Goal: Task Accomplishment & Management: Manage account settings

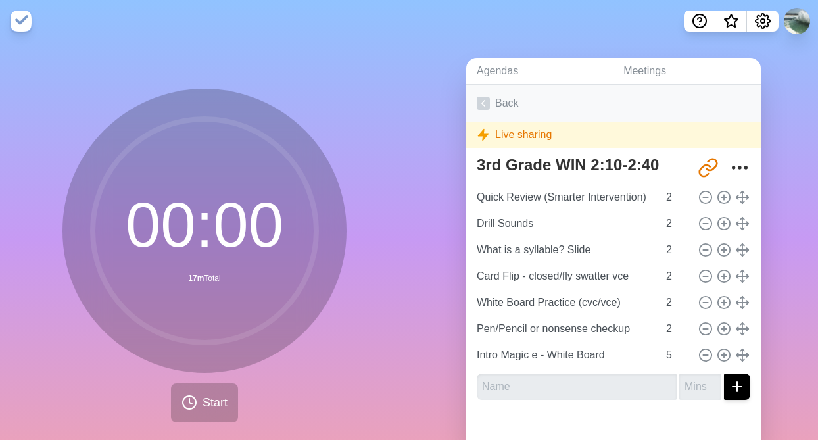
click at [487, 103] on icon at bounding box center [483, 103] width 13 height 13
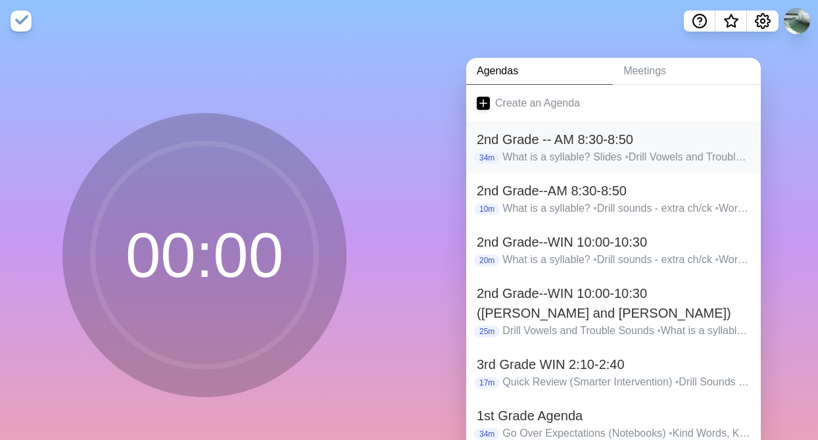
click at [594, 162] on p "What is a syllable? Slides • Drill Vowels and Trouble Sounds • Card Flip-Closed…" at bounding box center [627, 157] width 248 height 16
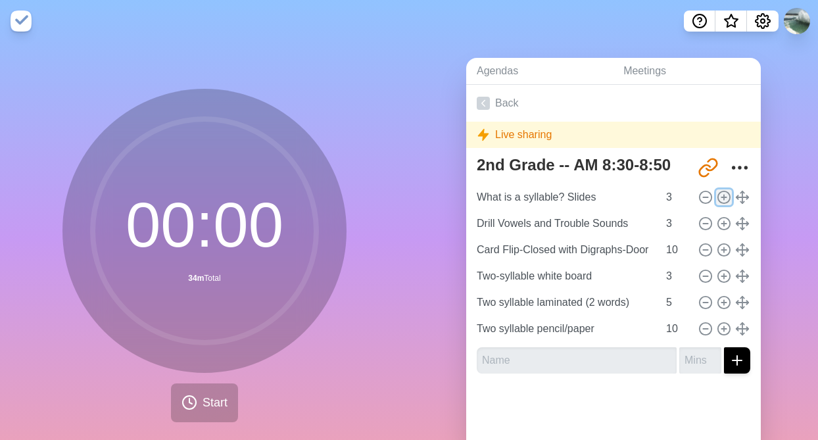
click at [720, 191] on circle at bounding box center [724, 197] width 12 height 12
type input "What is a syllable? Slides"
type input "Drill Vowels and Trouble Sounds"
type input "3"
type input "Card Flip-Closed with Digraphs-Door"
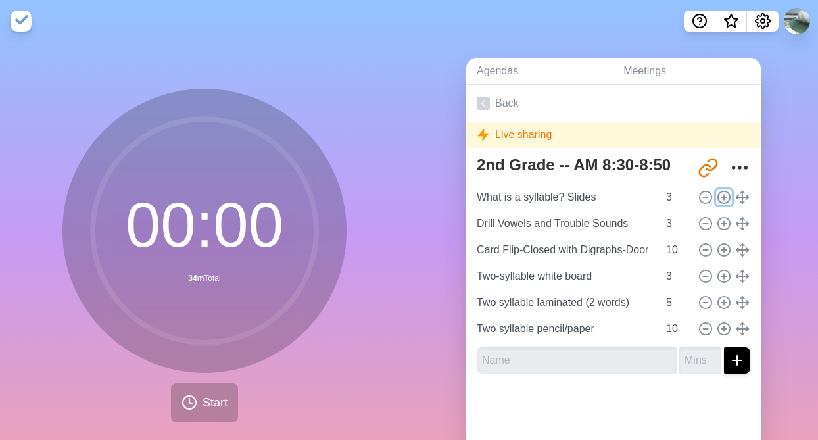
type input "10"
type input "Two-syllable white board"
type input "3"
type input "Two syllable laminated (2 words)"
type input "5"
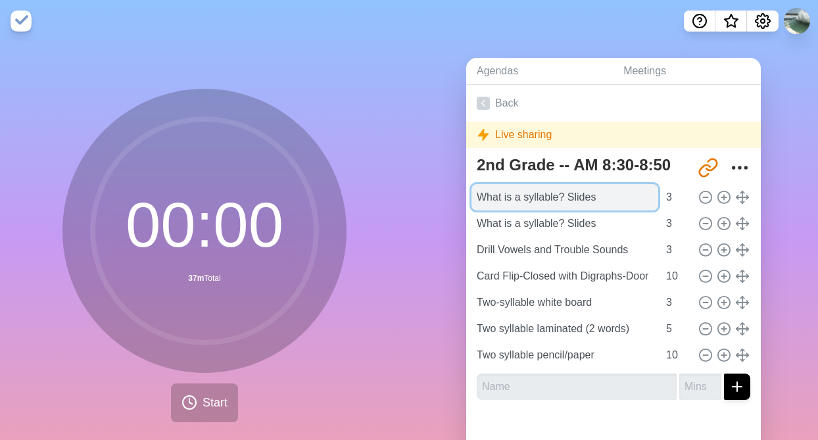
drag, startPoint x: 606, startPoint y: 197, endPoint x: 477, endPoint y: 199, distance: 129.6
click at [477, 199] on input "What is a syllable? Slides" at bounding box center [565, 197] width 187 height 26
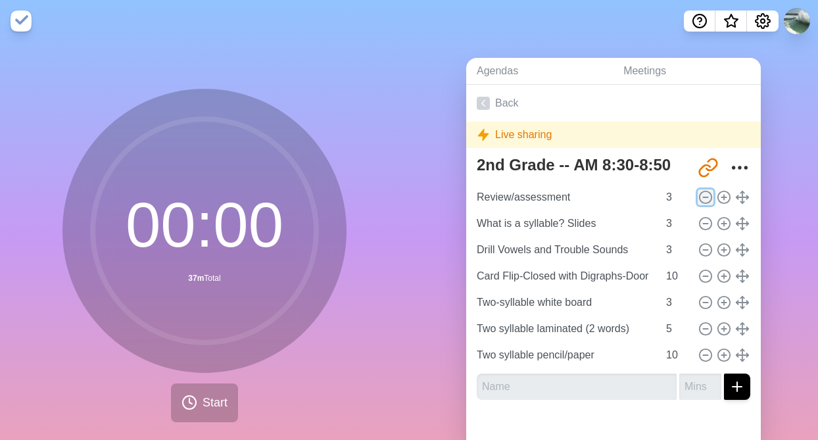
click at [706, 193] on icon at bounding box center [706, 197] width 14 height 14
type input "What is a syllable? Slides"
type input "Drill Vowels and Trouble Sounds"
type input "Card Flip-Closed with Digraphs-Door"
type input "10"
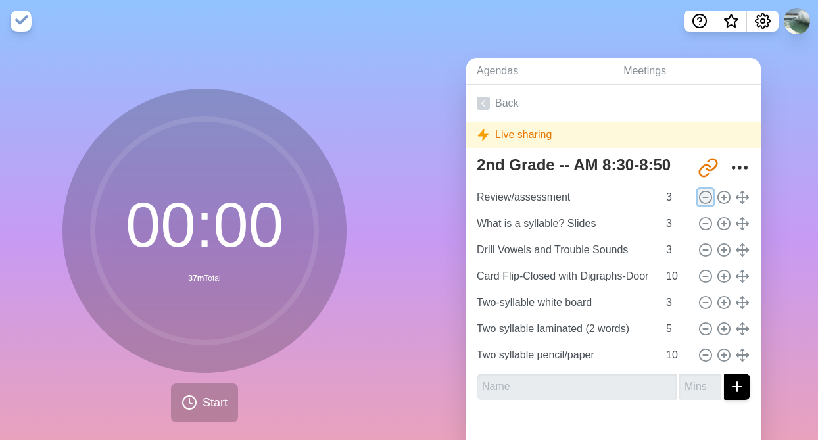
type input "Two-syllable white board"
type input "3"
type input "Two syllable laminated (2 words)"
type input "5"
type input "Two syllable pencil/paper"
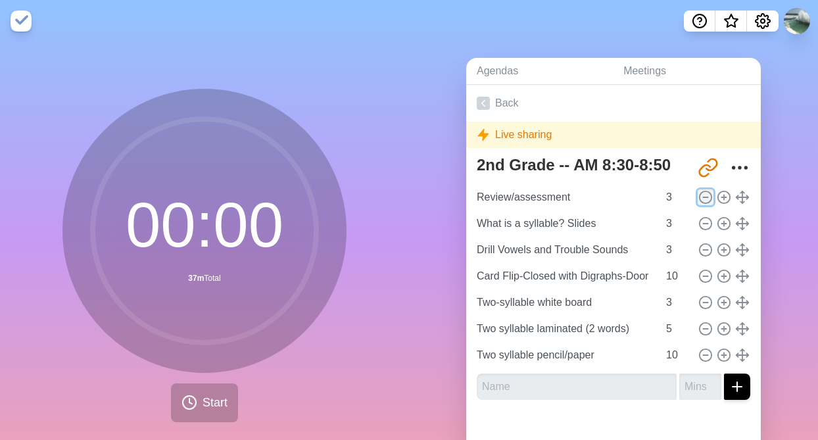
type input "10"
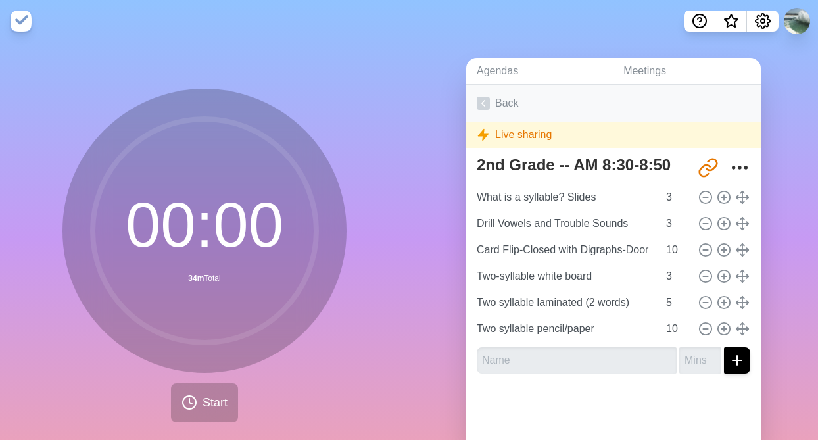
click at [481, 100] on icon at bounding box center [483, 103] width 13 height 13
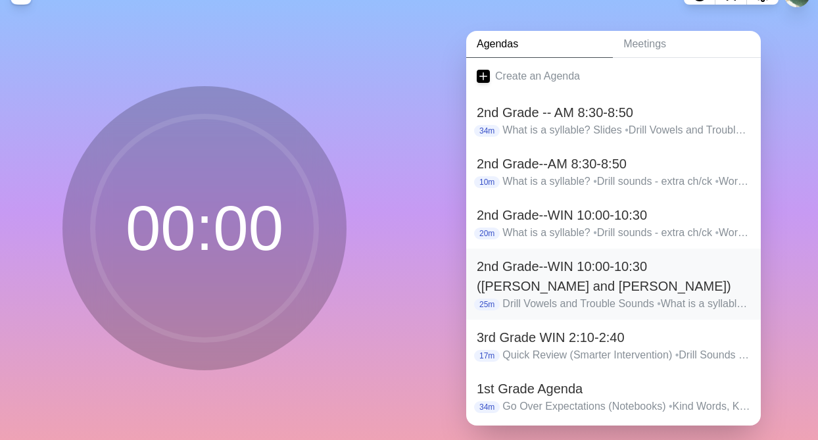
scroll to position [39, 0]
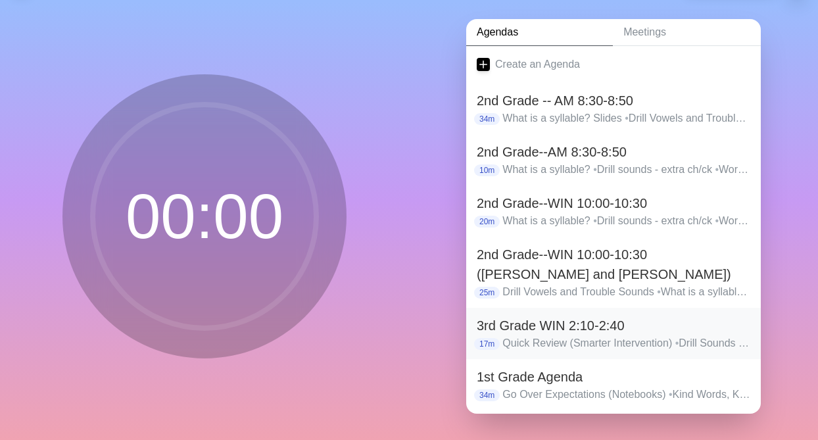
click at [553, 324] on h2 "3rd Grade WIN 2:10-2:40" at bounding box center [614, 326] width 274 height 20
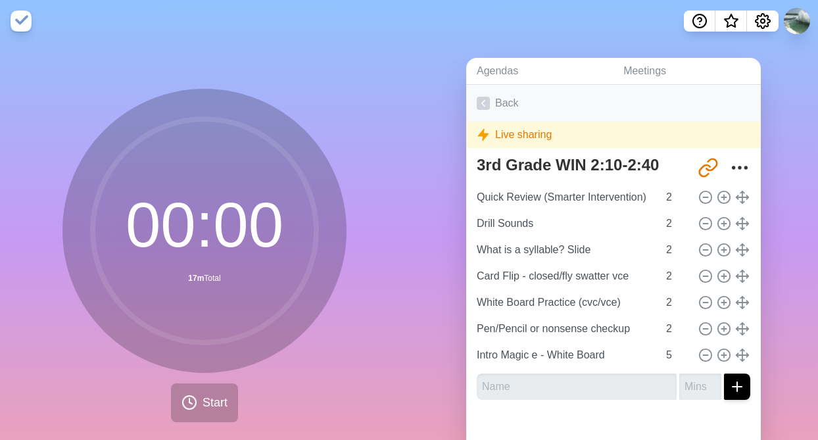
click at [487, 95] on link "Back" at bounding box center [613, 103] width 295 height 37
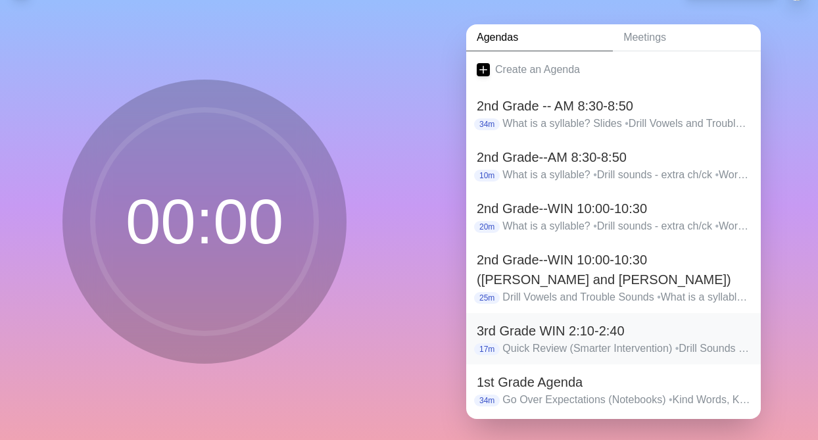
scroll to position [39, 0]
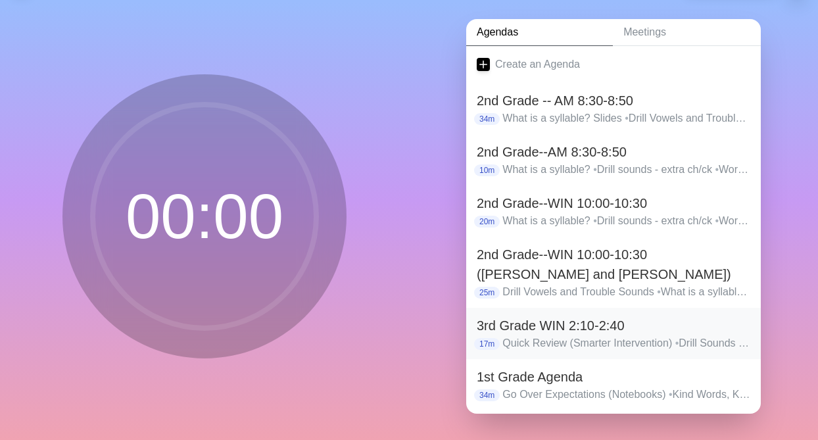
click at [518, 322] on h2 "3rd Grade WIN 2:10-2:40" at bounding box center [614, 326] width 274 height 20
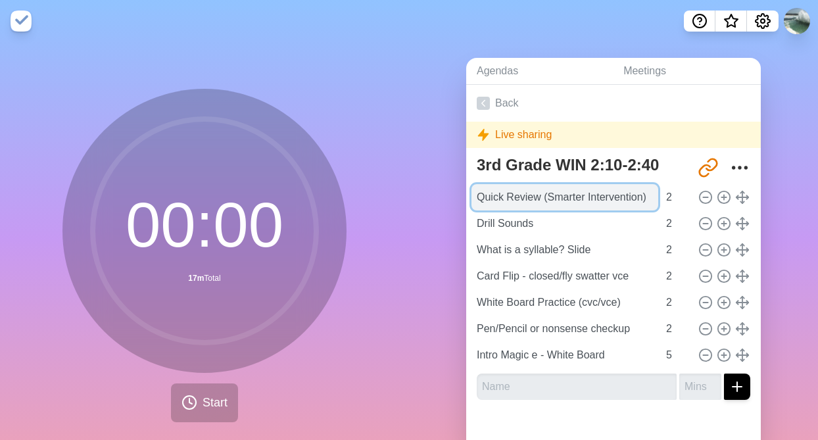
click at [645, 194] on input "Quick Review (Smarter Intervention)" at bounding box center [565, 197] width 187 height 26
click at [650, 198] on input "Quick Review (Smarter Intervention)" at bounding box center [565, 197] width 187 height 26
type input "Q"
click at [514, 198] on input "Review 3 pages)" at bounding box center [565, 197] width 187 height 26
click at [564, 195] on input "Review (3 pages)" at bounding box center [565, 197] width 187 height 26
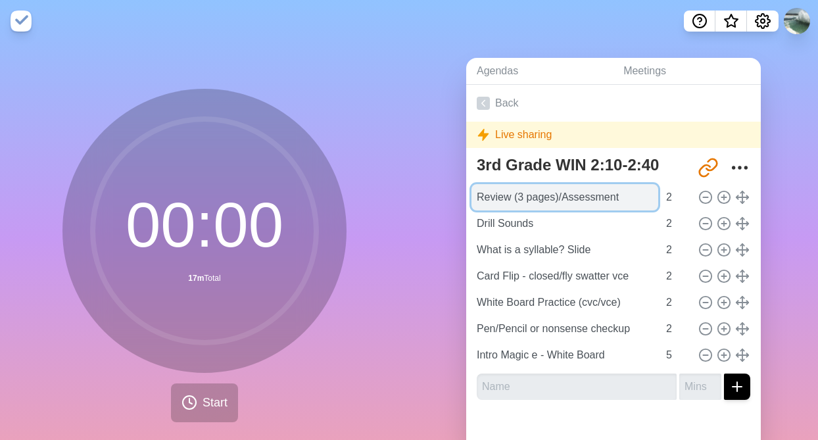
type input "Review (3 pages)/Assessment"
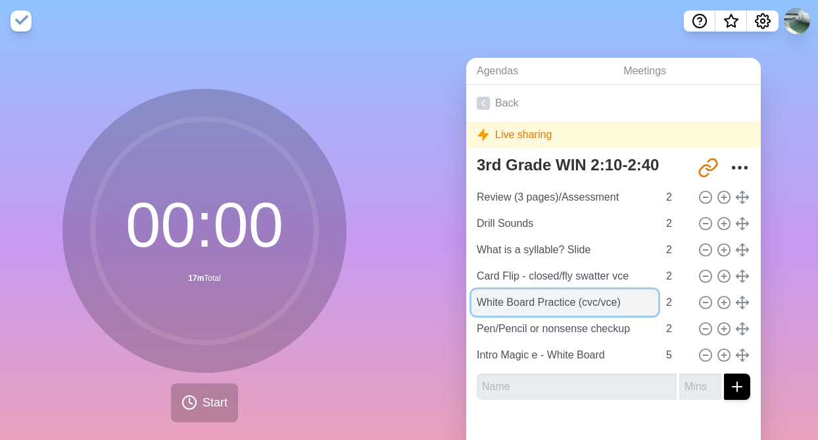
drag, startPoint x: 628, startPoint y: 300, endPoint x: 473, endPoint y: 307, distance: 155.4
click at [473, 307] on input "White Board Practice (cvc/vce)" at bounding box center [565, 302] width 187 height 26
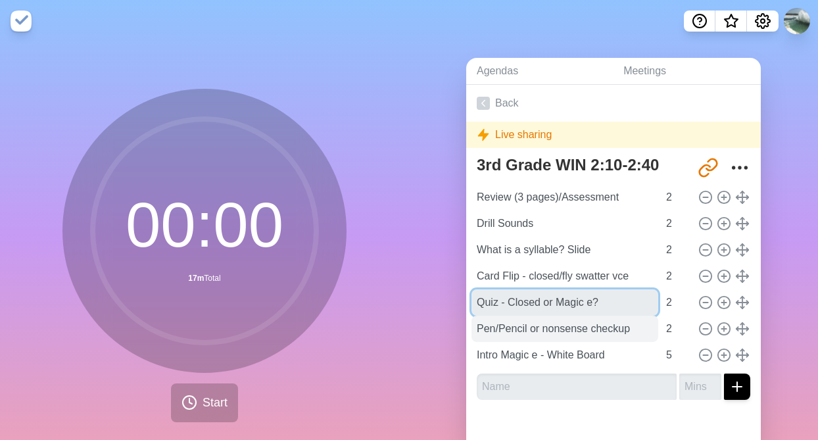
type input "Quiz - Closed or Magic e?"
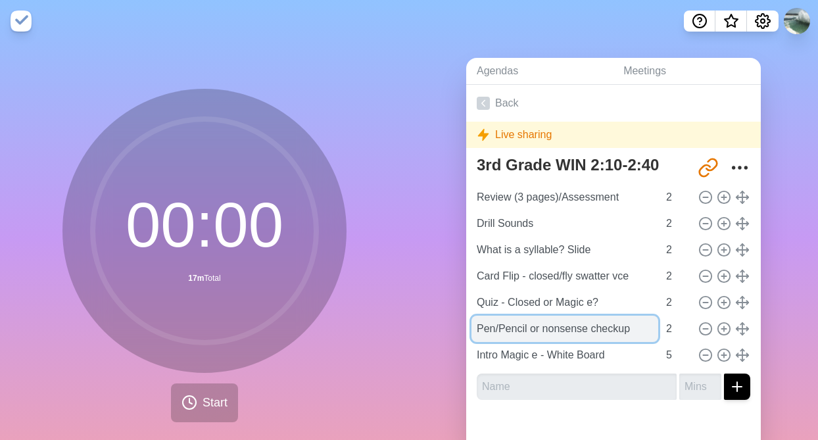
drag, startPoint x: 648, startPoint y: 331, endPoint x: 472, endPoint y: 331, distance: 175.6
click at [472, 331] on input "Pen/Pencil or nonsense checkup" at bounding box center [565, 329] width 187 height 26
type input "Into"
